Goal: Task Accomplishment & Management: Manage account settings

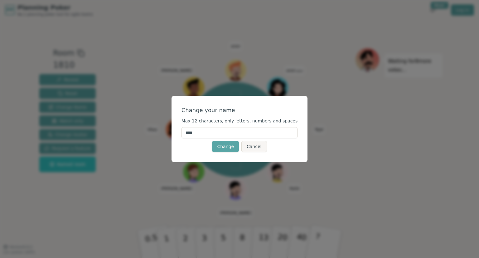
click at [221, 136] on input "****" at bounding box center [240, 132] width 116 height 11
type input "*****"
click at [223, 145] on button "Change" at bounding box center [225, 146] width 27 height 11
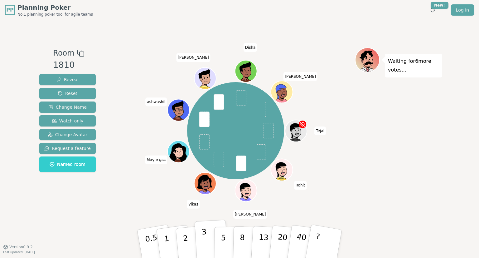
click at [203, 245] on p "3" at bounding box center [205, 244] width 7 height 34
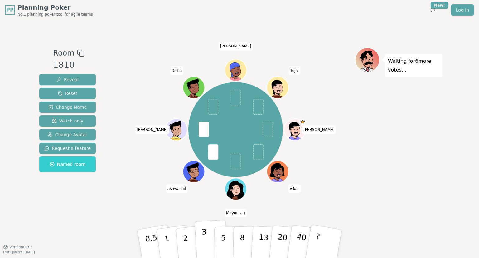
click at [208, 236] on button "3" at bounding box center [212, 243] width 34 height 49
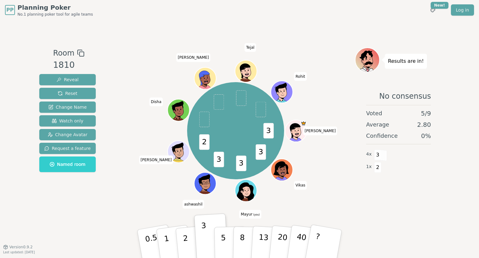
click at [250, 194] on icon at bounding box center [247, 194] width 11 height 4
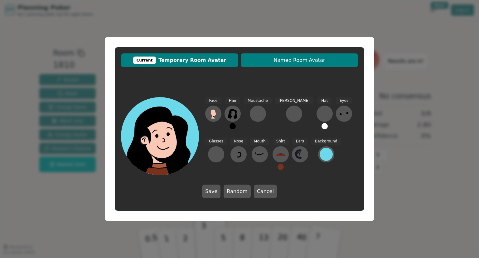
click at [297, 64] on button "Named Room Avatar" at bounding box center [299, 60] width 117 height 14
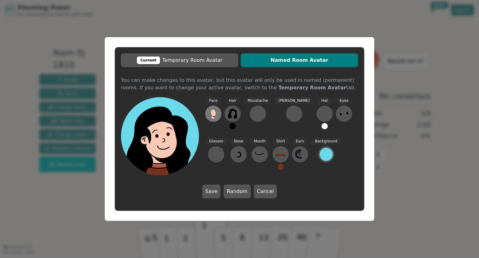
click at [212, 116] on g at bounding box center [214, 113] width 6 height 9
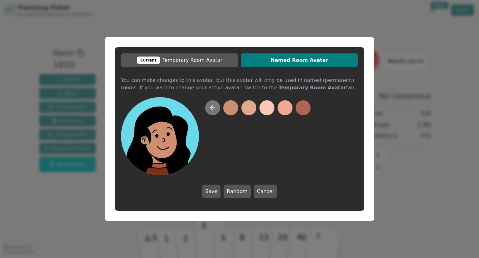
click at [212, 110] on icon at bounding box center [212, 107] width 7 height 7
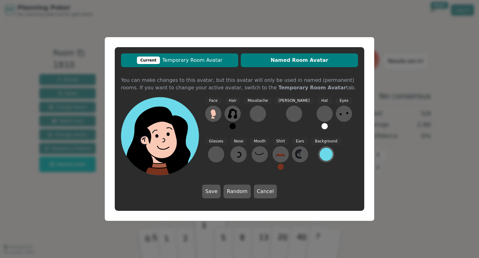
click at [214, 61] on span "Current Temporary Room Avatar" at bounding box center [179, 59] width 111 height 7
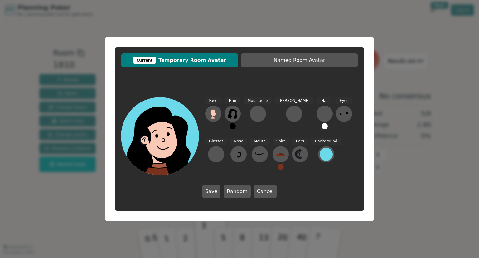
click at [151, 61] on div "Current" at bounding box center [144, 59] width 23 height 7
click at [221, 149] on div at bounding box center [216, 154] width 10 height 10
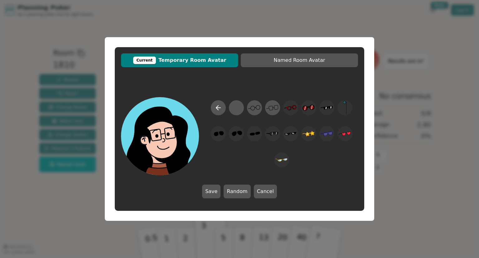
click at [200, 61] on span "Current Temporary Room Avatar" at bounding box center [179, 59] width 111 height 7
click at [238, 109] on div at bounding box center [236, 108] width 12 height 14
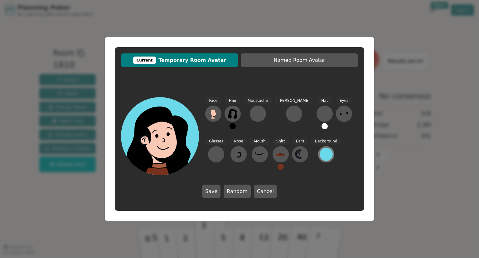
click at [320, 152] on div at bounding box center [326, 154] width 13 height 13
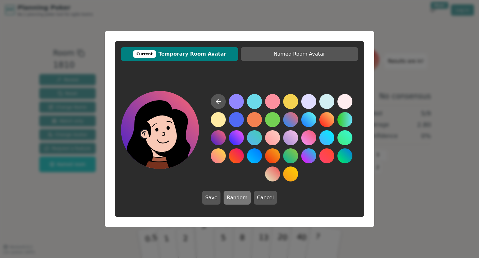
click at [238, 200] on button "Random" at bounding box center [237, 198] width 27 height 14
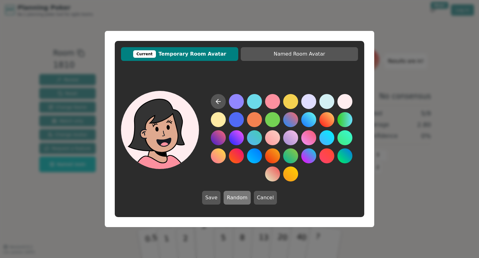
click at [239, 199] on button "Random" at bounding box center [237, 198] width 27 height 14
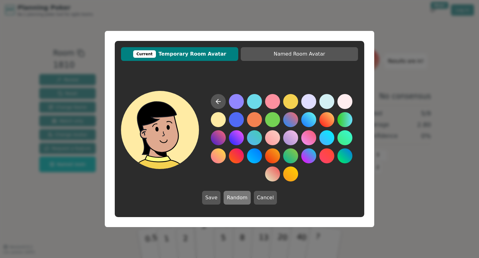
click at [239, 199] on button "Random" at bounding box center [237, 198] width 27 height 14
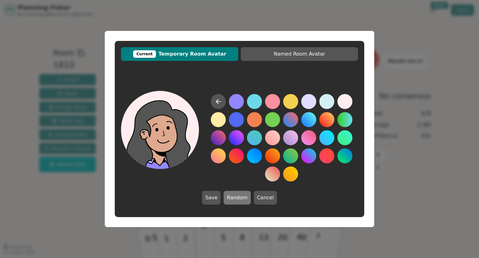
click at [239, 199] on button "Random" at bounding box center [237, 198] width 27 height 14
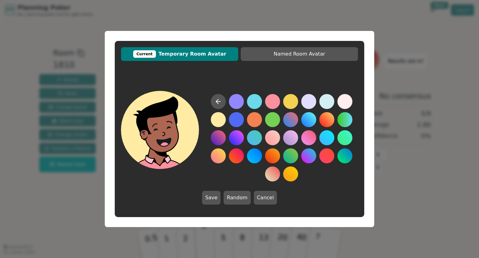
click at [214, 119] on button at bounding box center [218, 119] width 15 height 15
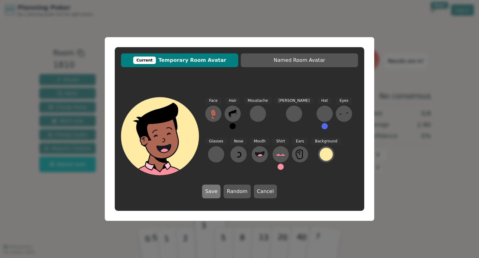
click at [217, 191] on button "Save" at bounding box center [211, 191] width 18 height 14
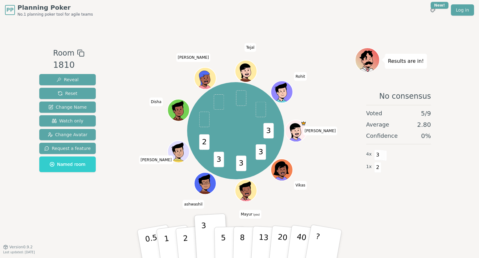
click at [251, 185] on icon at bounding box center [246, 187] width 20 height 12
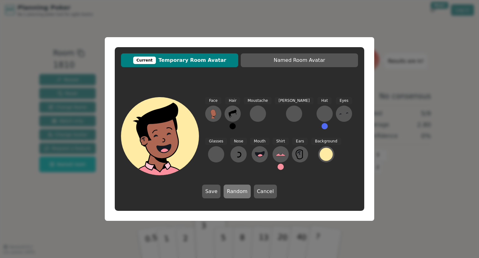
click at [237, 191] on button "Random" at bounding box center [237, 191] width 27 height 14
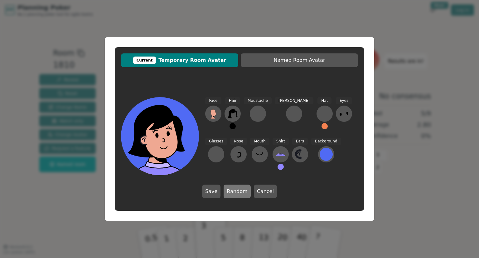
click at [237, 191] on button "Random" at bounding box center [237, 191] width 27 height 14
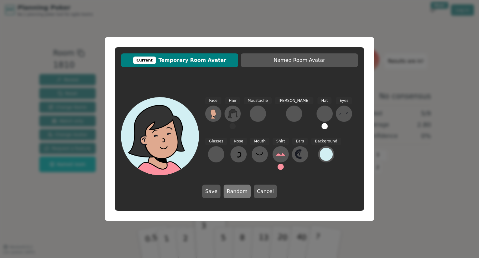
click at [237, 191] on button "Random" at bounding box center [237, 191] width 27 height 14
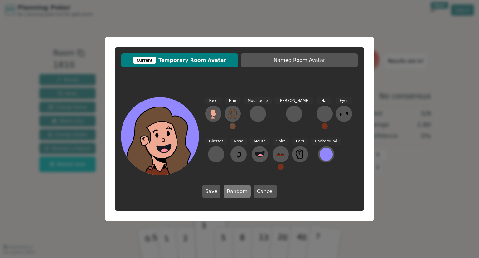
click at [237, 191] on button "Random" at bounding box center [237, 191] width 27 height 14
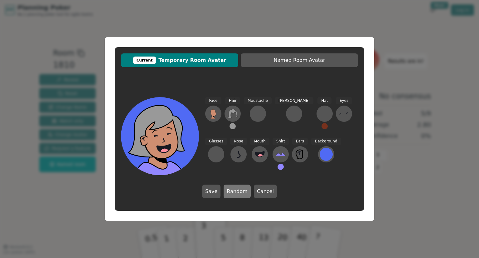
click at [237, 191] on button "Random" at bounding box center [237, 191] width 27 height 14
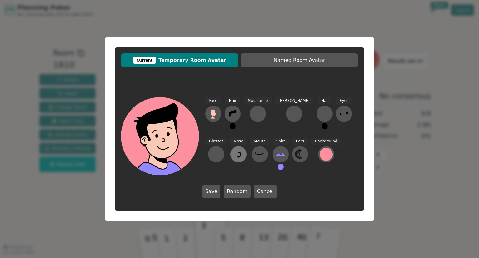
click at [234, 155] on icon at bounding box center [239, 154] width 10 height 10
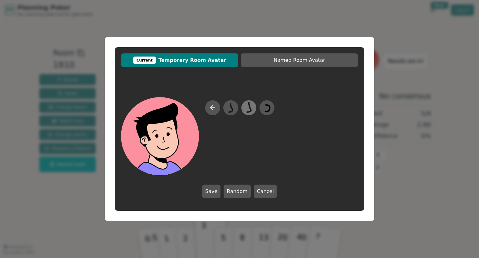
click at [246, 111] on icon at bounding box center [249, 108] width 12 height 14
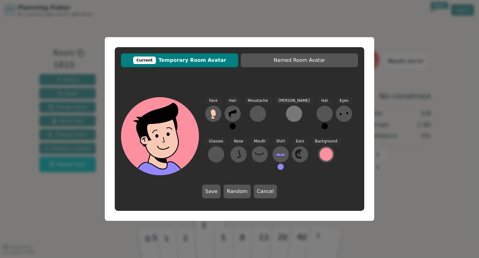
click at [289, 111] on div at bounding box center [294, 114] width 10 height 10
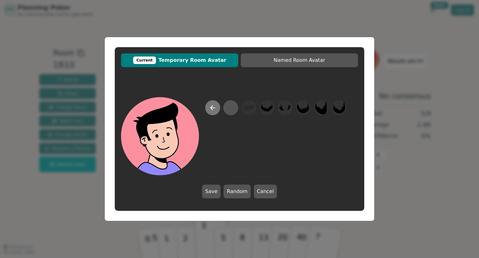
click at [215, 108] on icon at bounding box center [212, 107] width 7 height 7
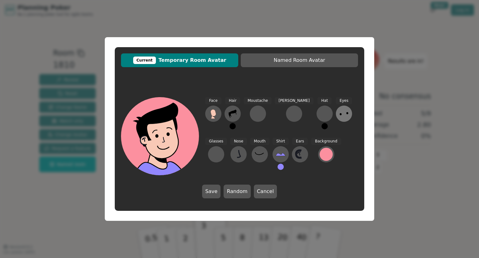
click at [339, 112] on icon at bounding box center [344, 114] width 10 height 10
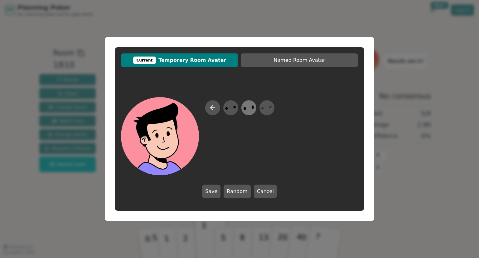
click at [244, 107] on icon at bounding box center [249, 108] width 12 height 14
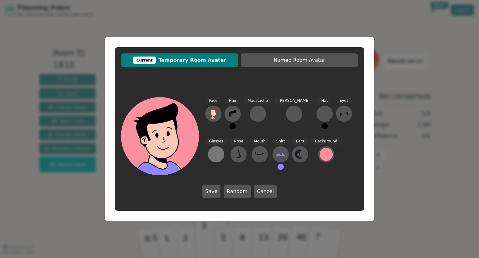
click at [221, 149] on div at bounding box center [216, 154] width 10 height 10
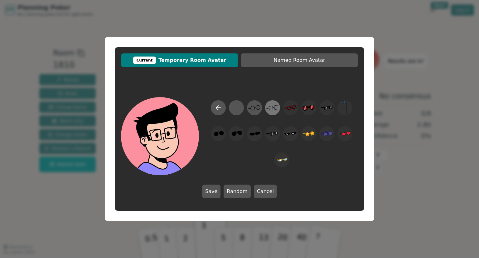
click at [268, 108] on icon at bounding box center [272, 108] width 12 height 14
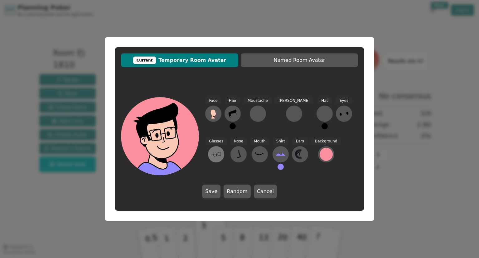
click at [221, 149] on icon at bounding box center [216, 154] width 10 height 10
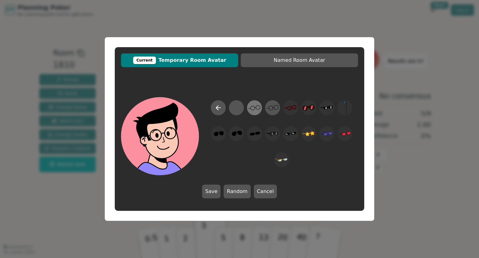
click at [256, 109] on icon at bounding box center [254, 108] width 12 height 14
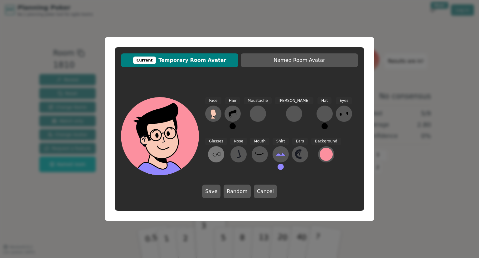
click at [221, 149] on icon at bounding box center [216, 154] width 10 height 10
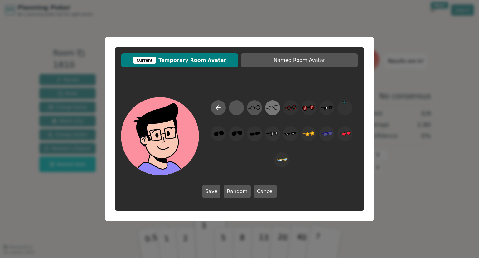
click at [270, 105] on icon at bounding box center [272, 108] width 12 height 14
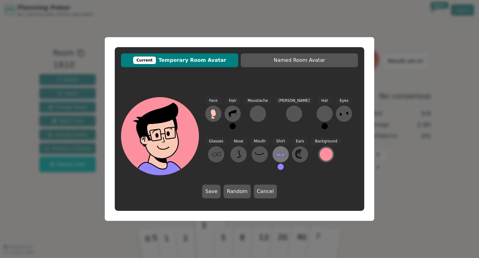
click at [276, 151] on icon at bounding box center [281, 154] width 10 height 10
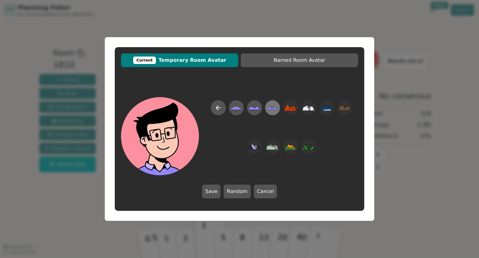
click at [270, 107] on icon at bounding box center [271, 107] width 2 height 2
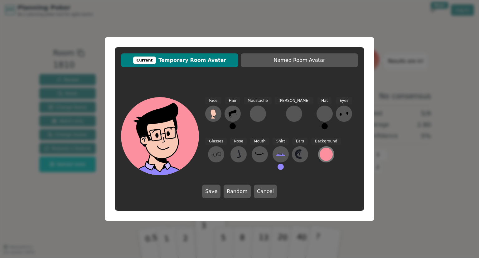
click at [320, 152] on div at bounding box center [326, 154] width 13 height 13
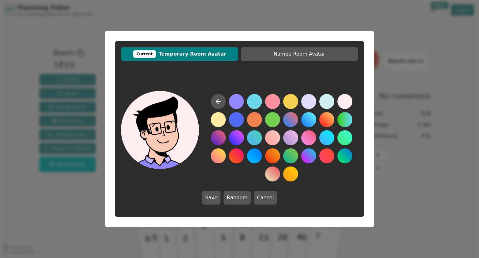
click at [344, 102] on button at bounding box center [345, 101] width 15 height 15
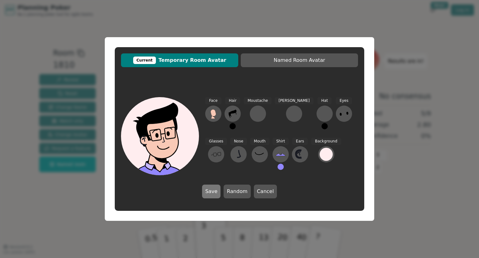
click at [213, 189] on button "Save" at bounding box center [211, 191] width 18 height 14
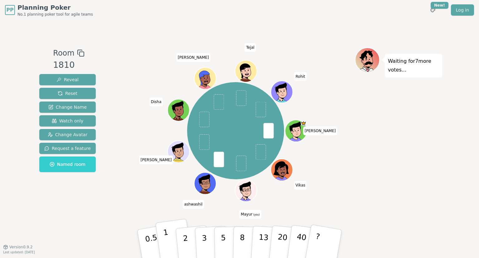
click at [169, 241] on button "1" at bounding box center [173, 243] width 37 height 51
click at [186, 231] on p "2" at bounding box center [186, 244] width 8 height 34
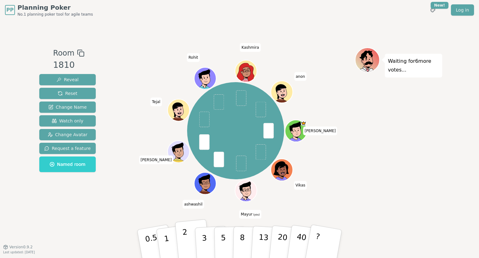
click at [192, 243] on button "2" at bounding box center [193, 244] width 36 height 50
click at [170, 240] on button "1" at bounding box center [173, 243] width 37 height 51
click at [184, 241] on p "2" at bounding box center [186, 244] width 8 height 34
click at [186, 239] on p "2" at bounding box center [186, 244] width 8 height 34
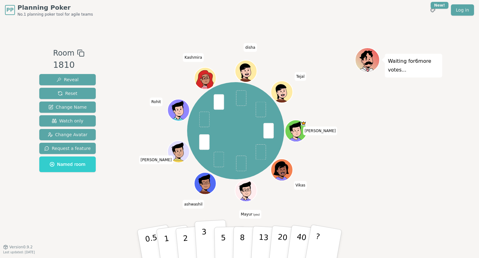
click at [200, 242] on button "3" at bounding box center [212, 243] width 34 height 49
click at [192, 235] on button "2" at bounding box center [193, 244] width 36 height 50
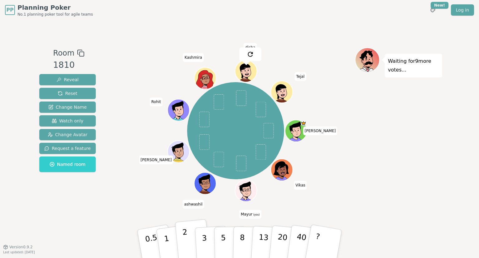
click at [185, 234] on p "2" at bounding box center [186, 244] width 8 height 34
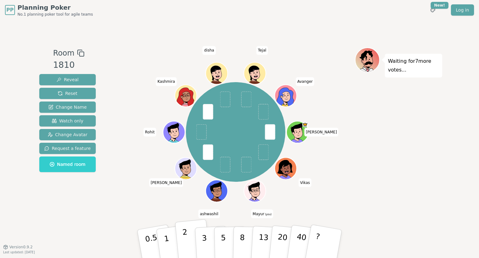
click at [192, 242] on button "2" at bounding box center [193, 244] width 36 height 50
click at [191, 240] on button "2" at bounding box center [193, 244] width 36 height 50
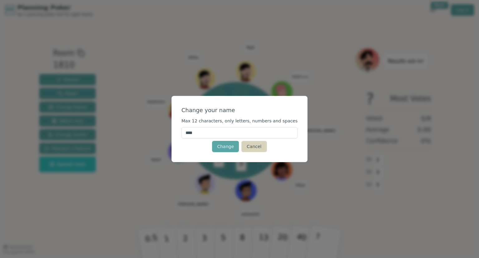
click at [253, 146] on button "Cancel" at bounding box center [253, 146] width 25 height 11
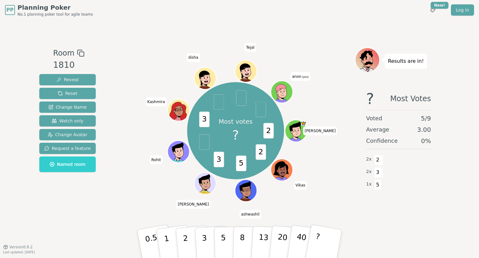
click at [300, 74] on span "anon (you)" at bounding box center [300, 76] width 20 height 9
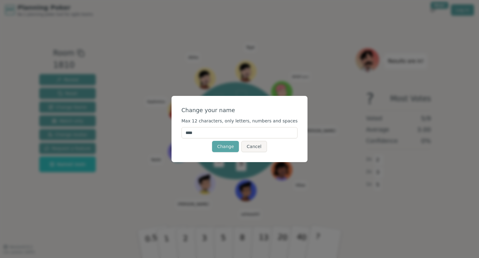
drag, startPoint x: 245, startPoint y: 130, endPoint x: 119, endPoint y: 134, distance: 125.8
click at [119, 134] on div "Change your name Max 12 characters, only letters, numbers and spaces **** Chang…" at bounding box center [239, 129] width 479 height 258
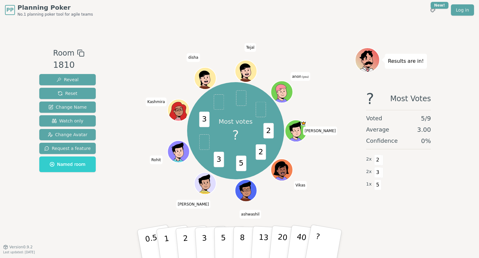
click at [301, 79] on span "anon (you)" at bounding box center [300, 76] width 20 height 9
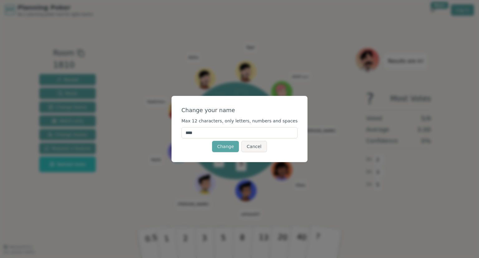
click at [244, 138] on input "****" at bounding box center [240, 132] width 116 height 11
type input "*****"
click at [230, 148] on button "Change" at bounding box center [225, 146] width 27 height 11
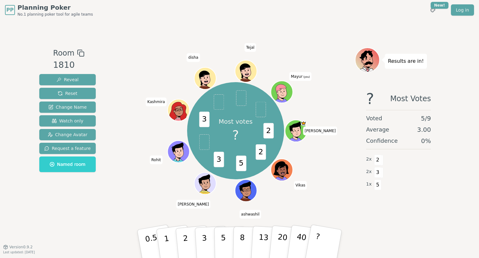
click at [287, 94] on icon at bounding box center [283, 95] width 11 height 4
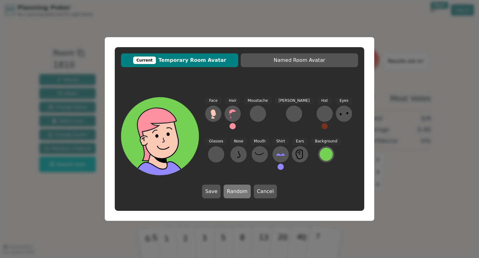
click at [232, 194] on button "Random" at bounding box center [237, 191] width 27 height 14
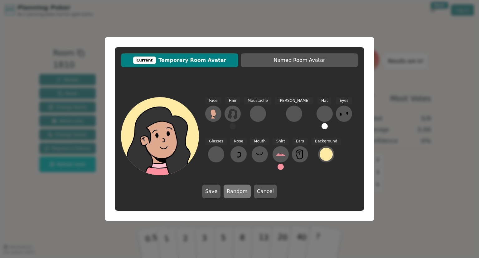
click at [232, 194] on button "Random" at bounding box center [237, 191] width 27 height 14
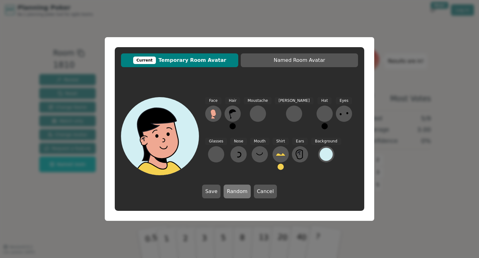
click at [232, 194] on button "Random" at bounding box center [237, 191] width 27 height 14
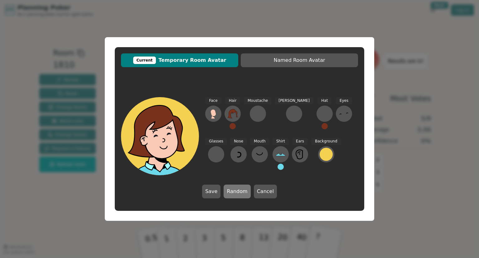
click at [232, 194] on button "Random" at bounding box center [237, 191] width 27 height 14
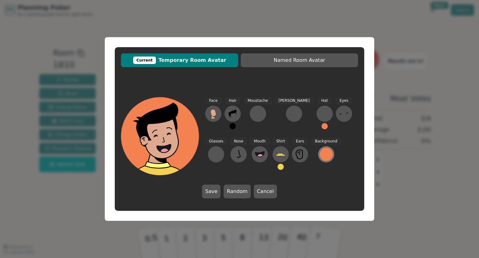
click at [320, 153] on div at bounding box center [326, 154] width 13 height 13
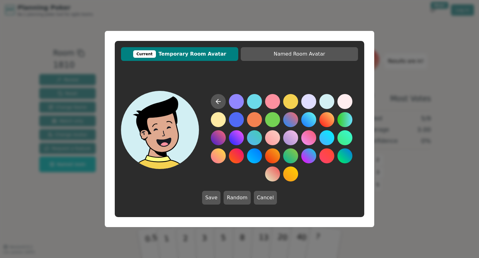
click at [331, 103] on button at bounding box center [326, 101] width 15 height 15
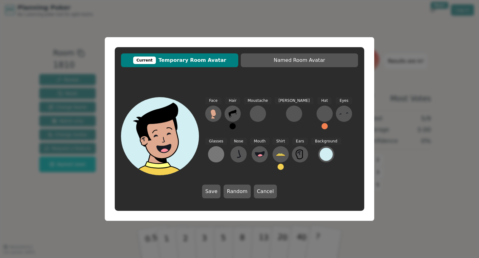
click at [221, 149] on div at bounding box center [216, 154] width 10 height 10
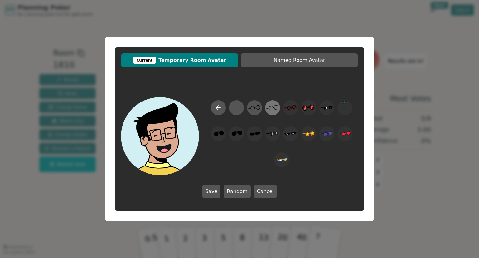
click at [270, 111] on icon at bounding box center [272, 108] width 12 height 14
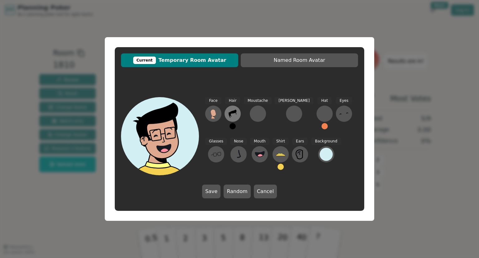
click at [228, 114] on icon at bounding box center [233, 114] width 10 height 10
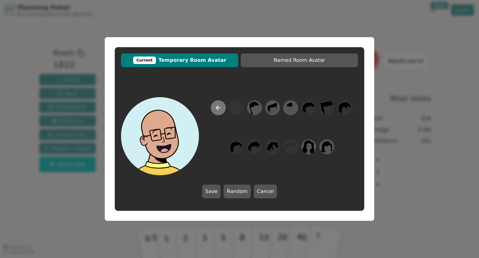
click at [216, 108] on icon at bounding box center [218, 107] width 7 height 7
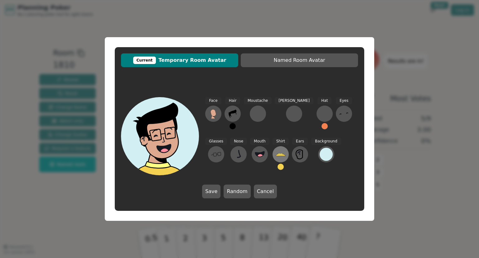
click at [276, 154] on icon at bounding box center [281, 154] width 10 height 2
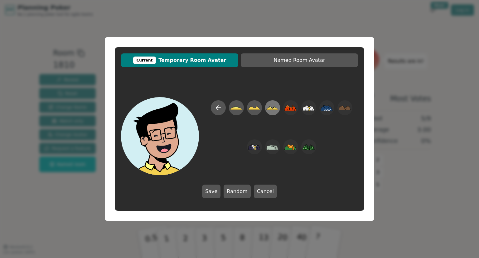
click at [273, 104] on icon at bounding box center [272, 108] width 12 height 14
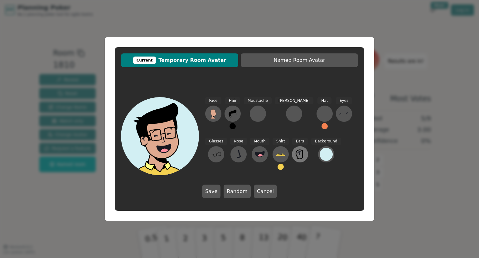
click at [295, 153] on icon at bounding box center [300, 154] width 10 height 10
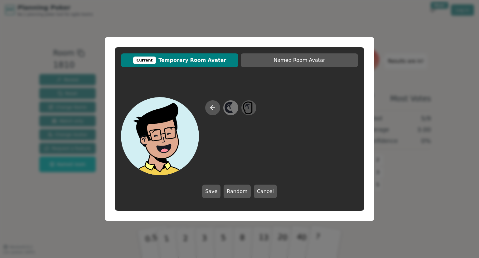
click at [231, 108] on icon at bounding box center [230, 107] width 2 height 4
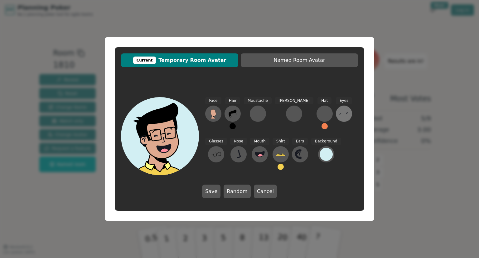
click at [346, 113] on icon at bounding box center [347, 112] width 2 height 1
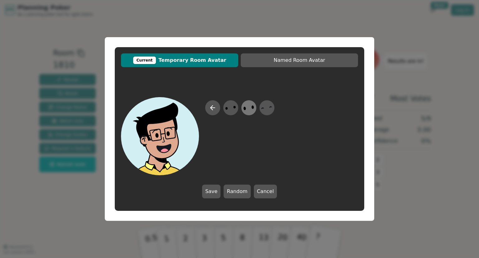
click at [249, 110] on icon at bounding box center [249, 108] width 12 height 14
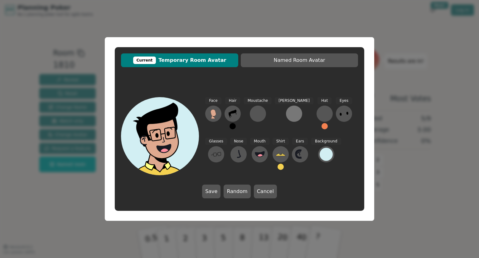
click at [289, 113] on div at bounding box center [294, 114] width 10 height 10
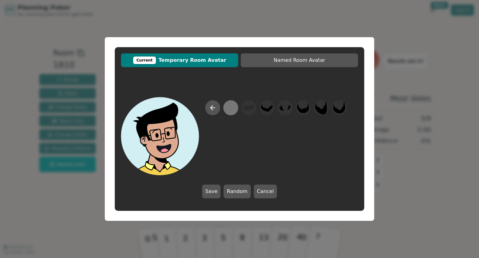
click at [232, 108] on div at bounding box center [231, 108] width 12 height 14
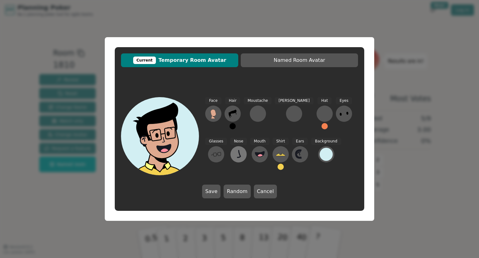
click at [234, 151] on icon at bounding box center [239, 154] width 10 height 10
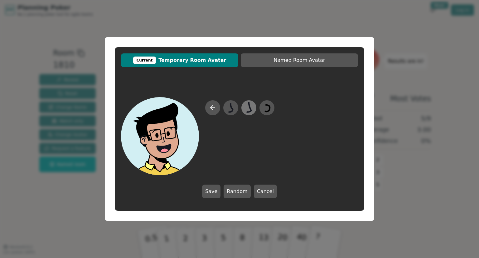
click at [247, 108] on icon at bounding box center [249, 108] width 12 height 14
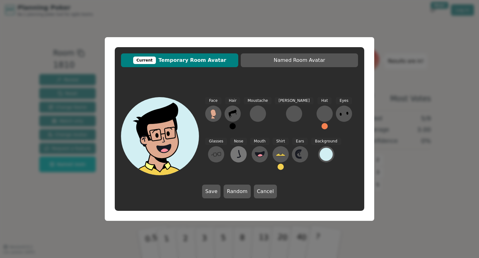
click at [237, 157] on icon at bounding box center [238, 153] width 3 height 7
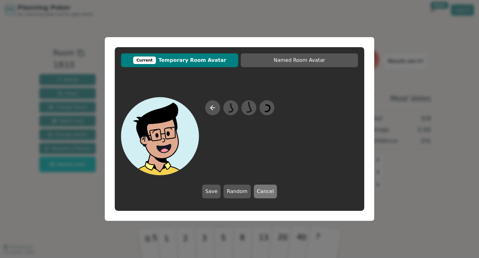
click at [257, 191] on button "Cancel" at bounding box center [265, 191] width 23 height 14
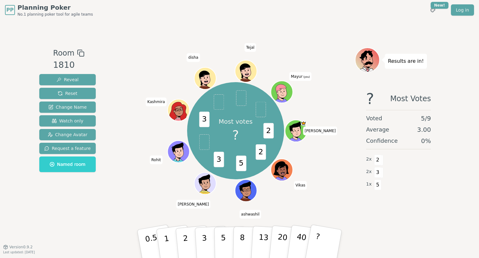
click at [286, 91] on icon at bounding box center [282, 91] width 21 height 2
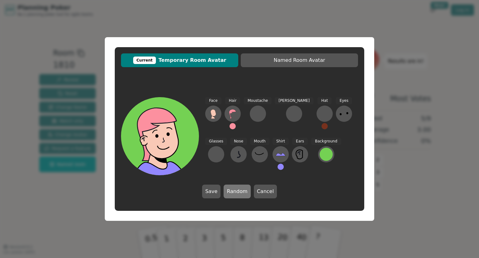
click at [237, 194] on button "Random" at bounding box center [237, 191] width 27 height 14
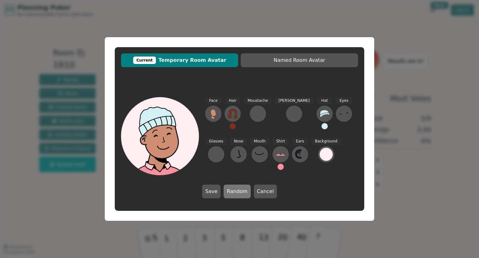
click at [237, 194] on button "Random" at bounding box center [237, 191] width 27 height 14
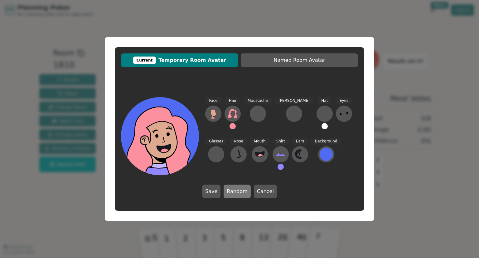
click at [237, 194] on button "Random" at bounding box center [237, 191] width 27 height 14
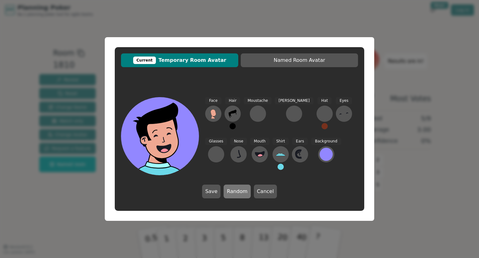
click at [237, 194] on button "Random" at bounding box center [237, 191] width 27 height 14
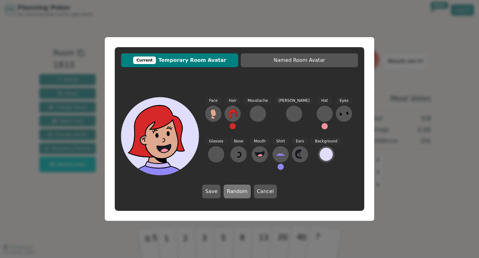
click at [239, 189] on button "Random" at bounding box center [237, 191] width 27 height 14
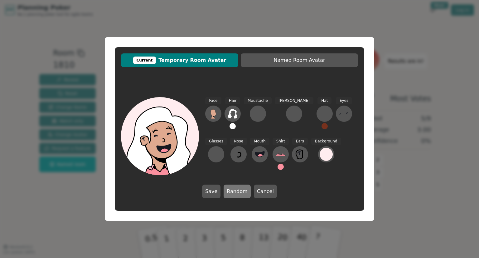
click at [238, 190] on button "Random" at bounding box center [237, 191] width 27 height 14
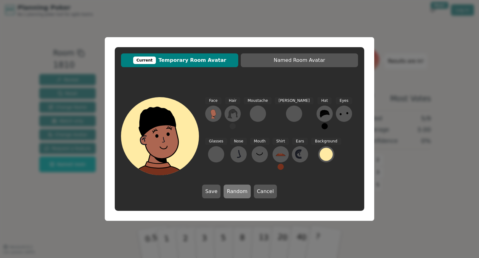
click at [238, 190] on button "Random" at bounding box center [237, 191] width 27 height 14
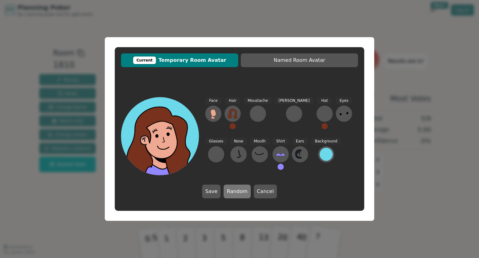
click at [238, 190] on button "Random" at bounding box center [237, 191] width 27 height 14
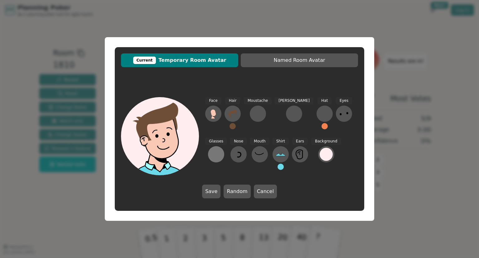
click at [221, 149] on div at bounding box center [216, 154] width 10 height 10
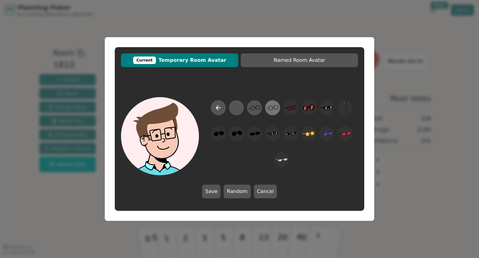
click at [271, 109] on icon at bounding box center [272, 108] width 12 height 14
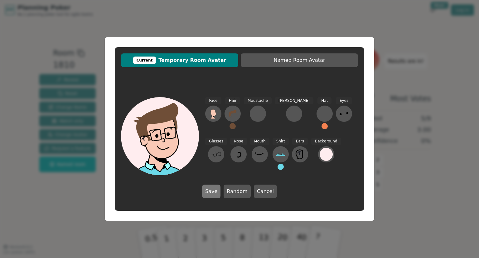
click at [209, 192] on button "Save" at bounding box center [211, 191] width 18 height 14
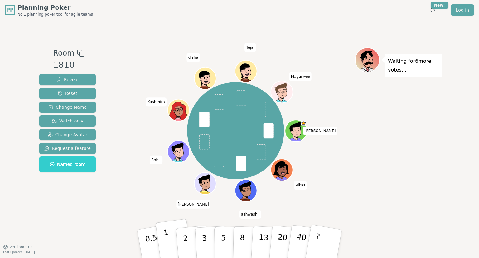
click at [168, 243] on p "1" at bounding box center [167, 244] width 9 height 34
click at [182, 246] on button "2" at bounding box center [193, 244] width 36 height 50
click at [164, 242] on button "1" at bounding box center [173, 243] width 37 height 51
